Goal: Find specific page/section

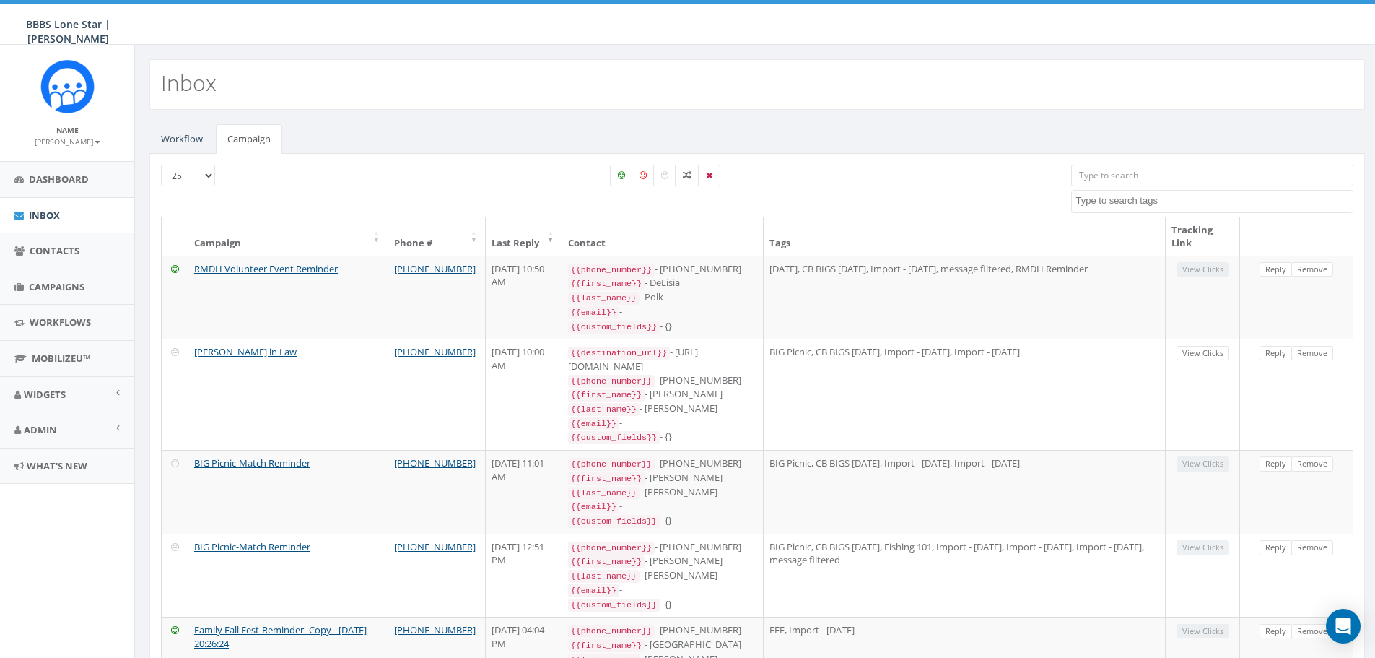
select select
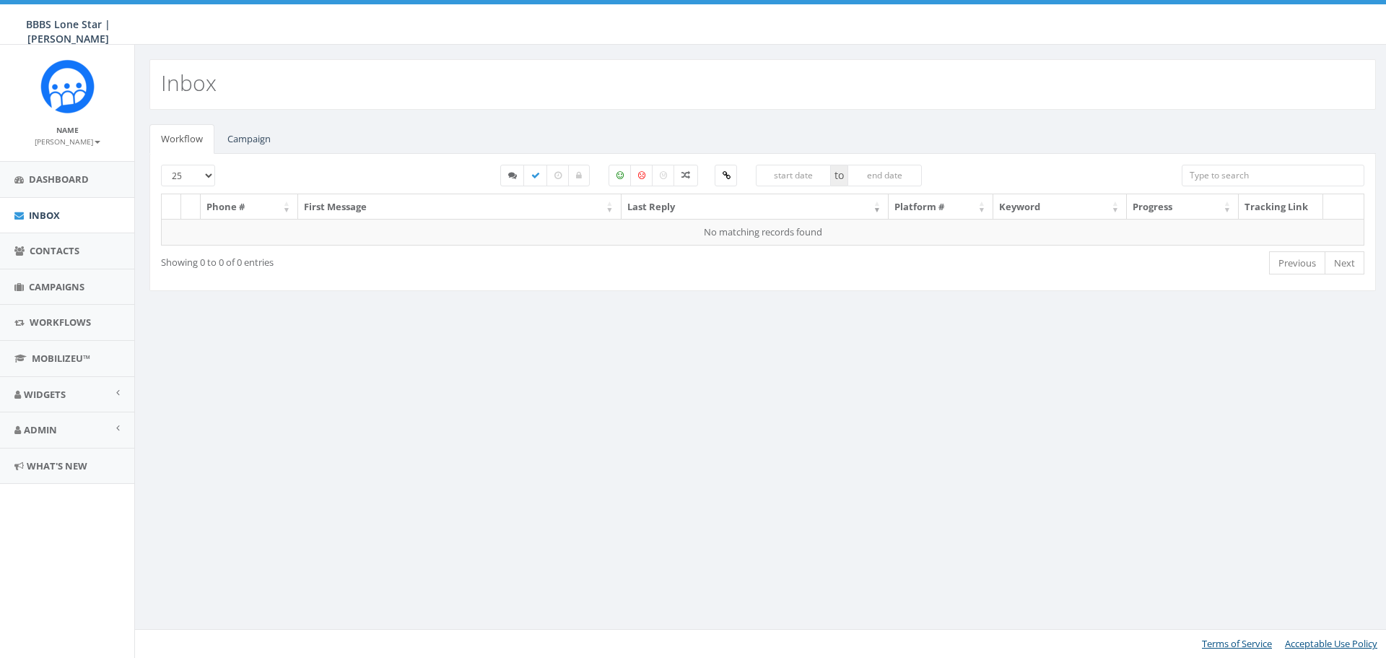
select select
click at [261, 143] on link "Campaign" at bounding box center [249, 139] width 66 height 30
